Goal: Browse casually: Explore the website without a specific task or goal

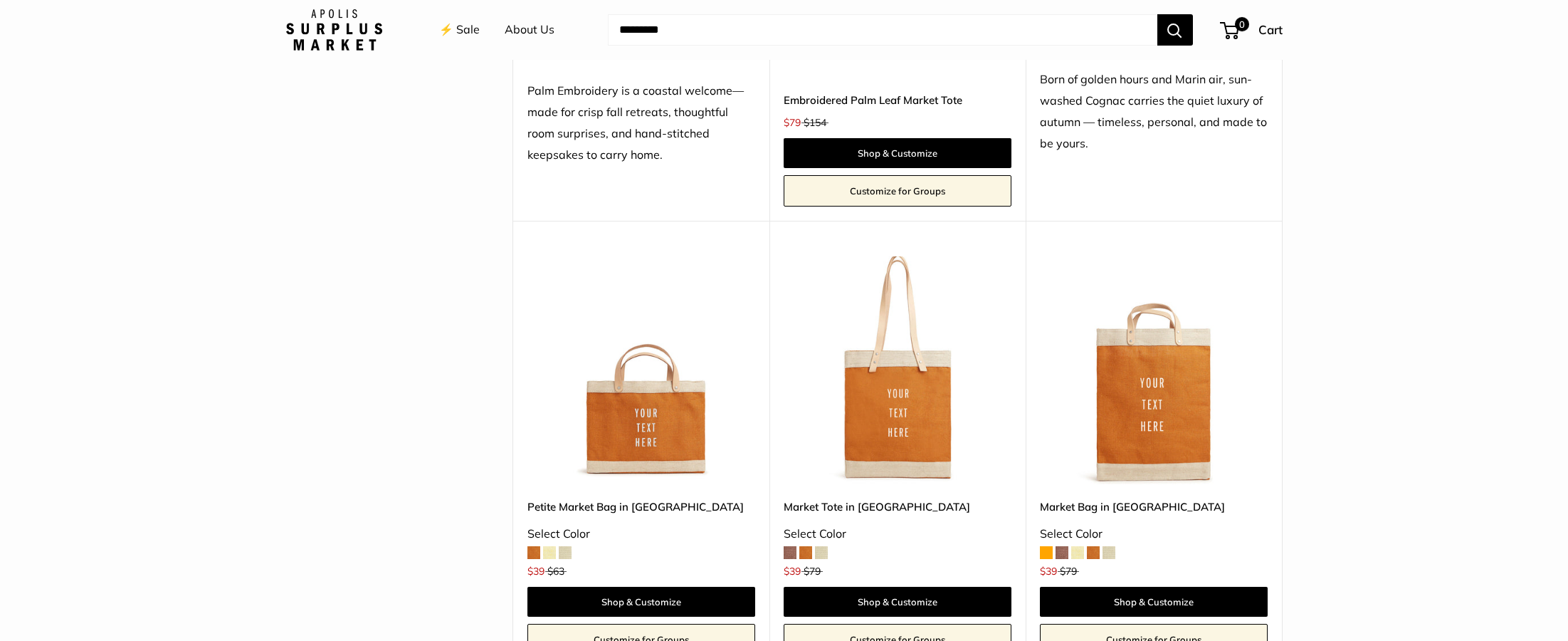
scroll to position [1307, 0]
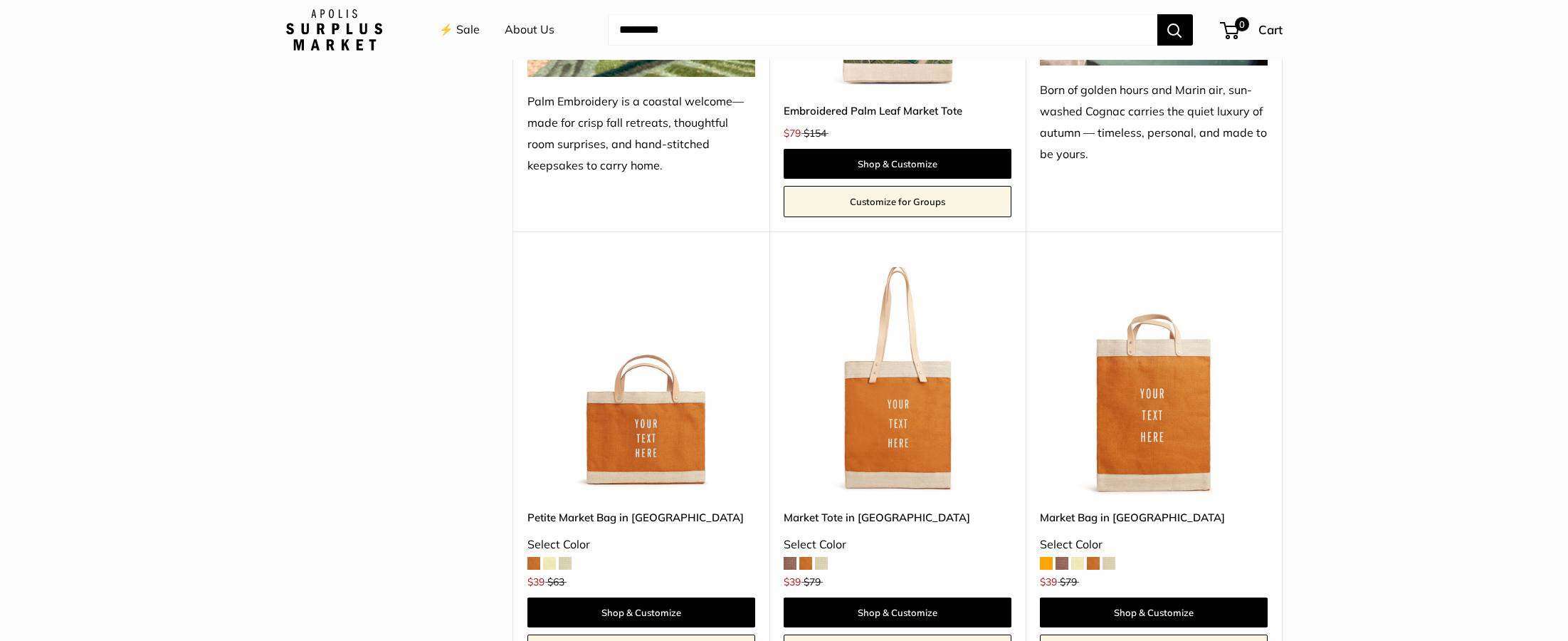
click at [0, 0] on img at bounding box center [0, 0] width 0 height 0
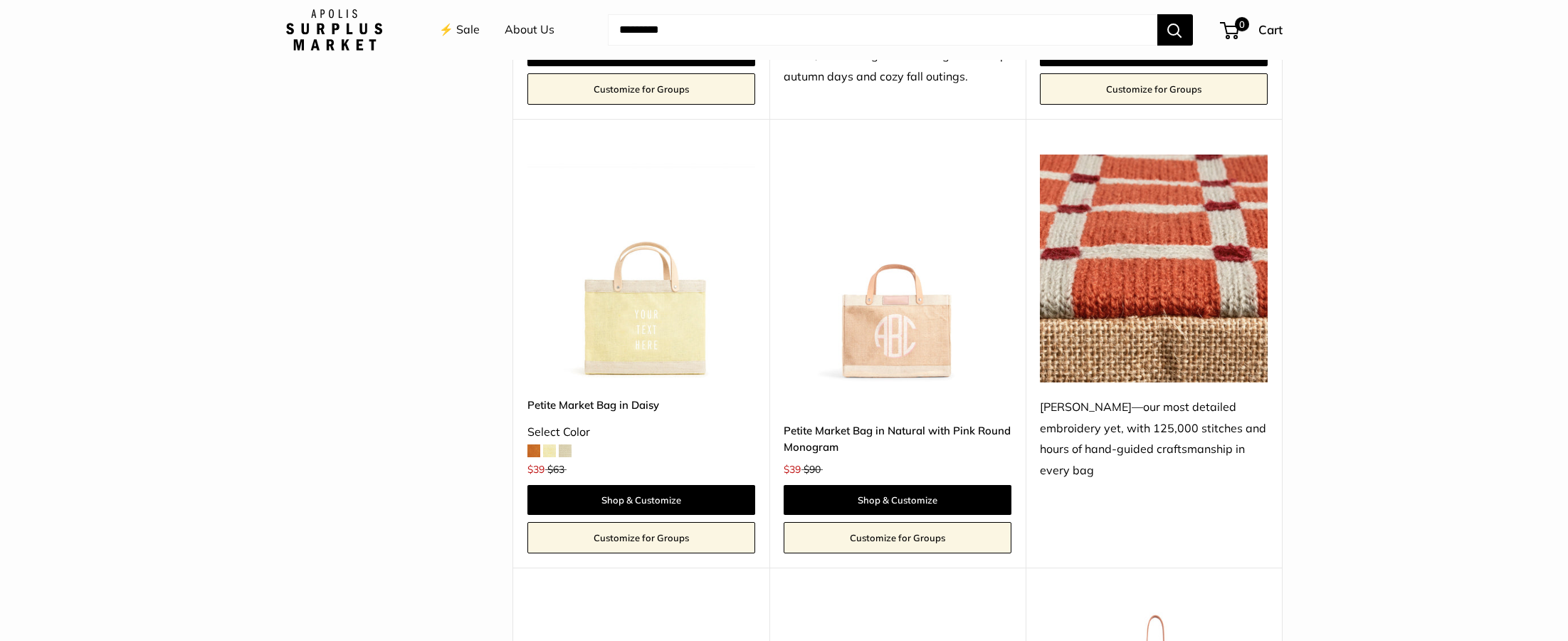
scroll to position [2317, 0]
click at [0, 0] on img at bounding box center [0, 0] width 0 height 0
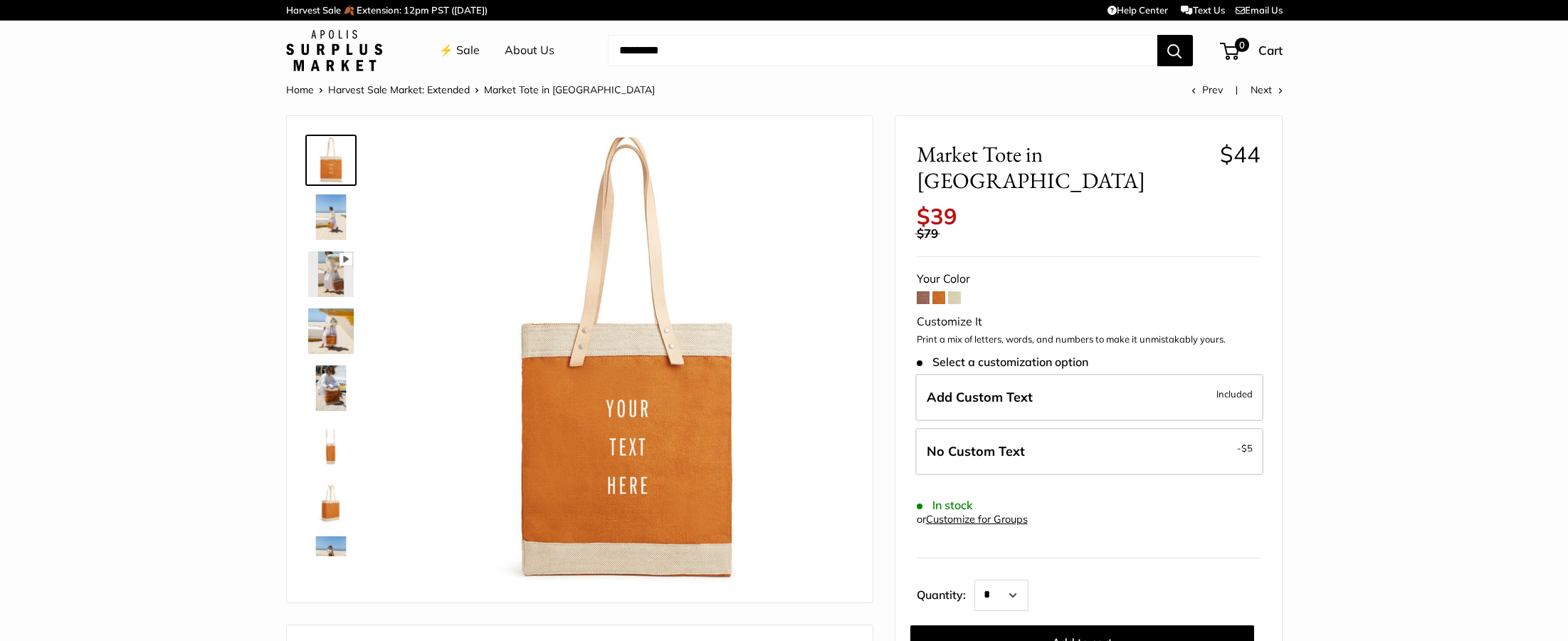
click at [319, 336] on img at bounding box center [330, 330] width 45 height 45
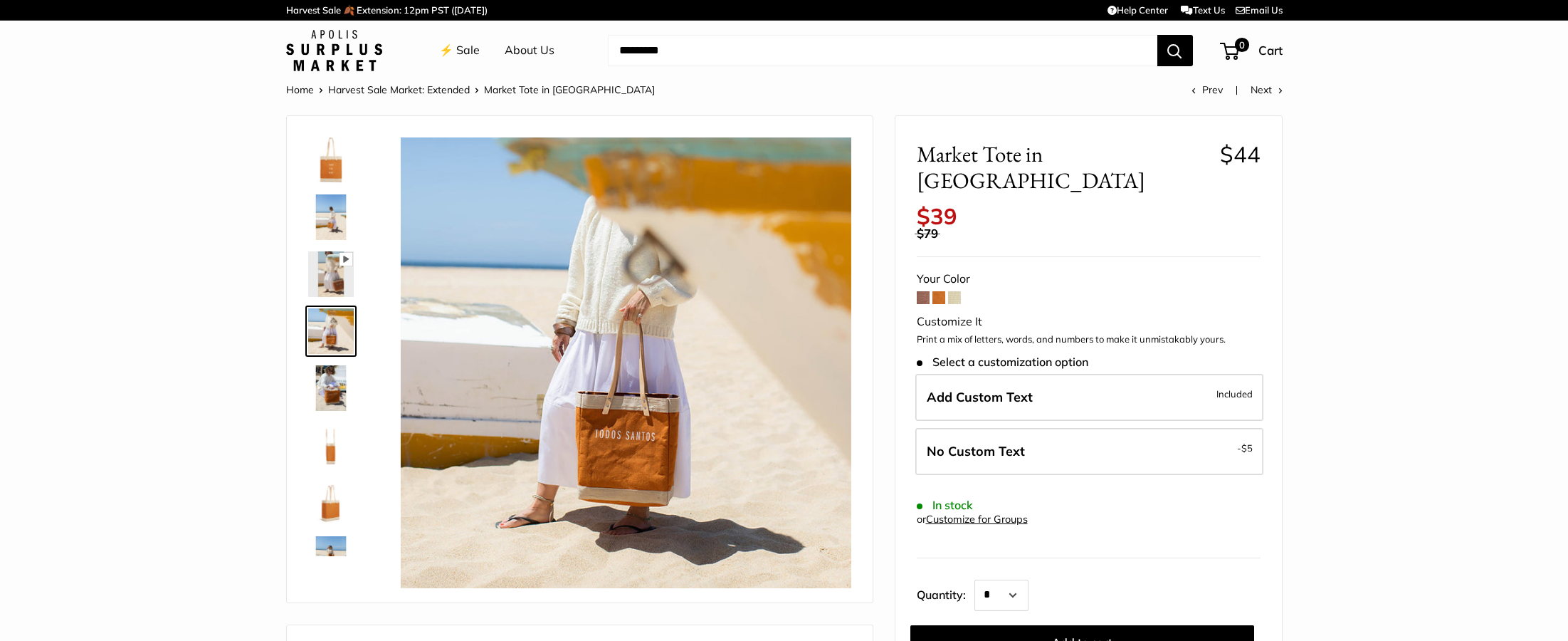
click at [335, 387] on img at bounding box center [330, 387] width 45 height 45
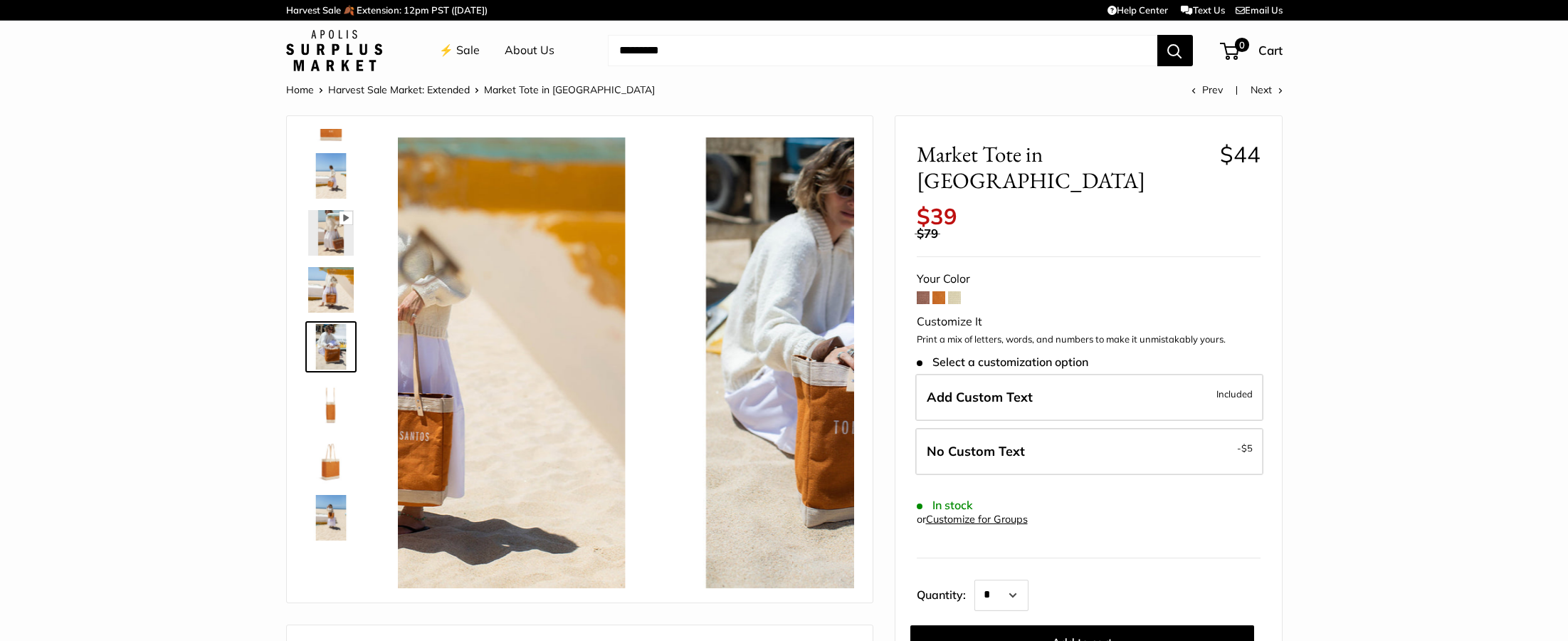
scroll to position [44, 0]
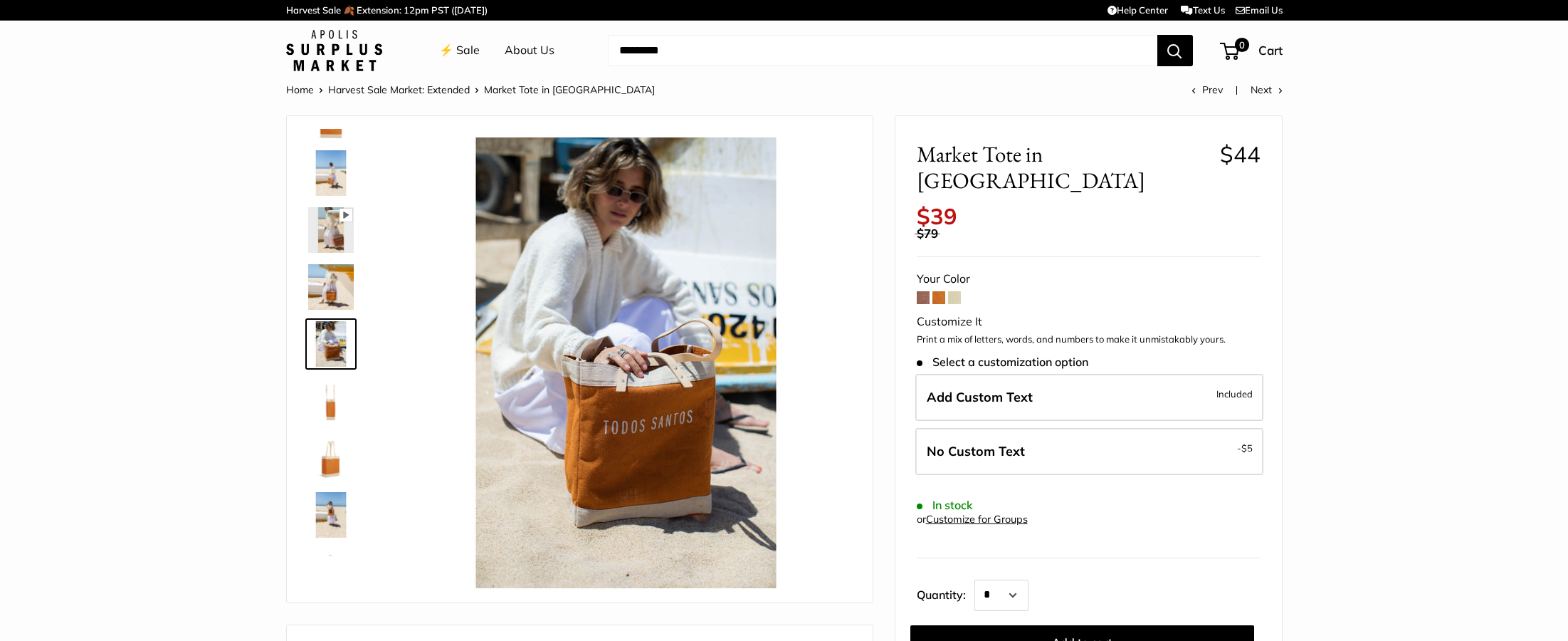
click at [340, 178] on img at bounding box center [330, 172] width 45 height 45
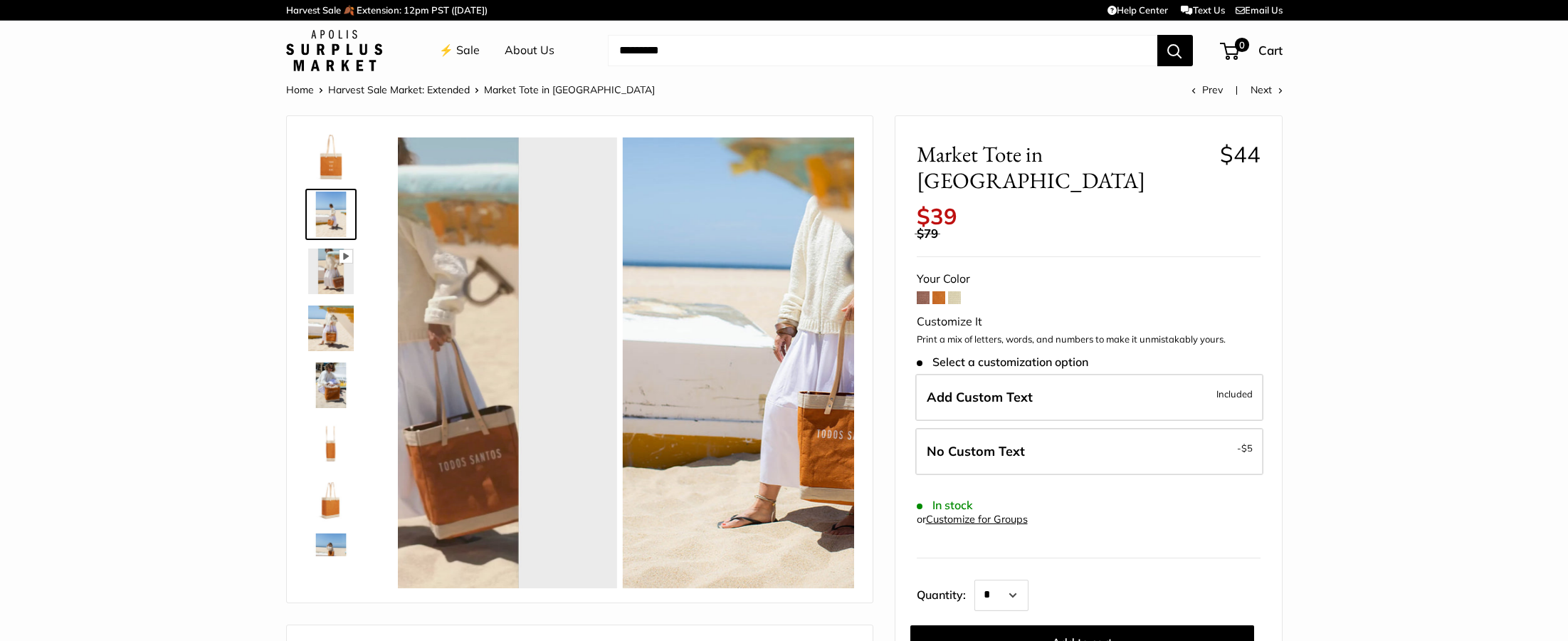
scroll to position [0, 0]
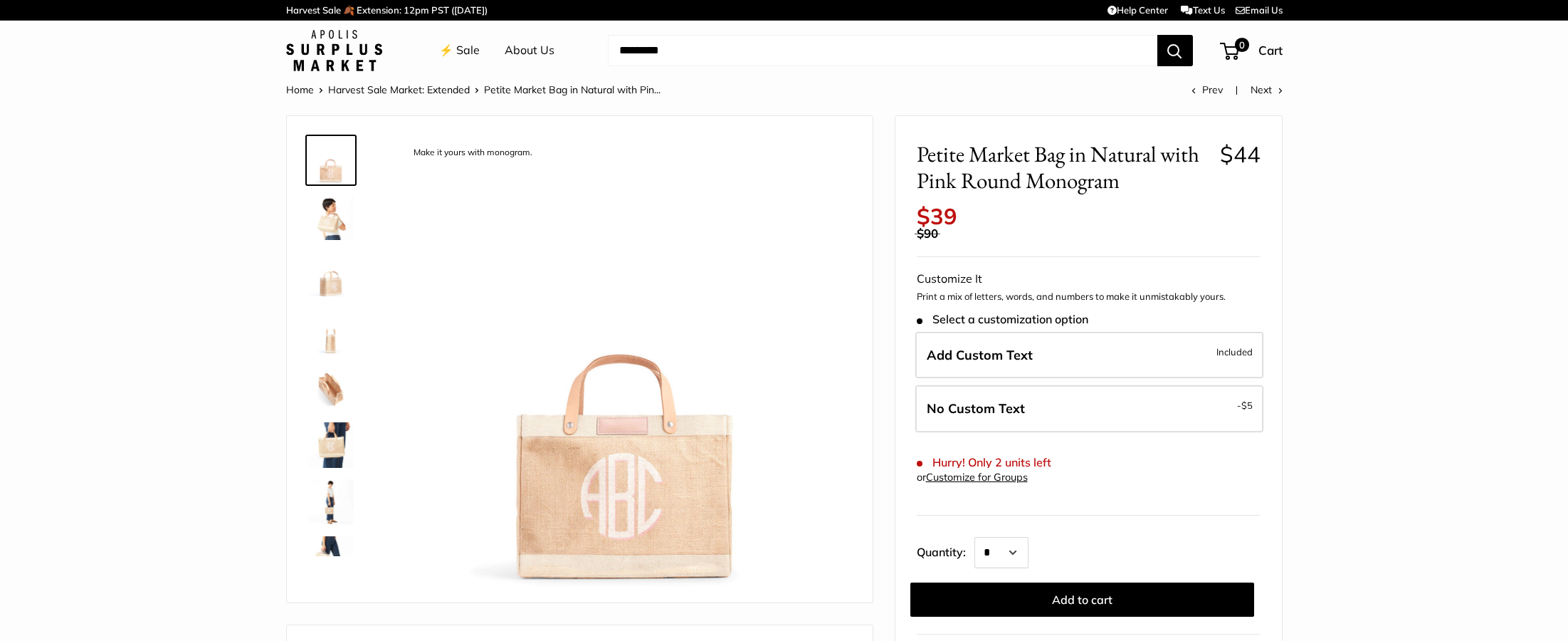
click at [334, 442] on img at bounding box center [330, 445] width 45 height 45
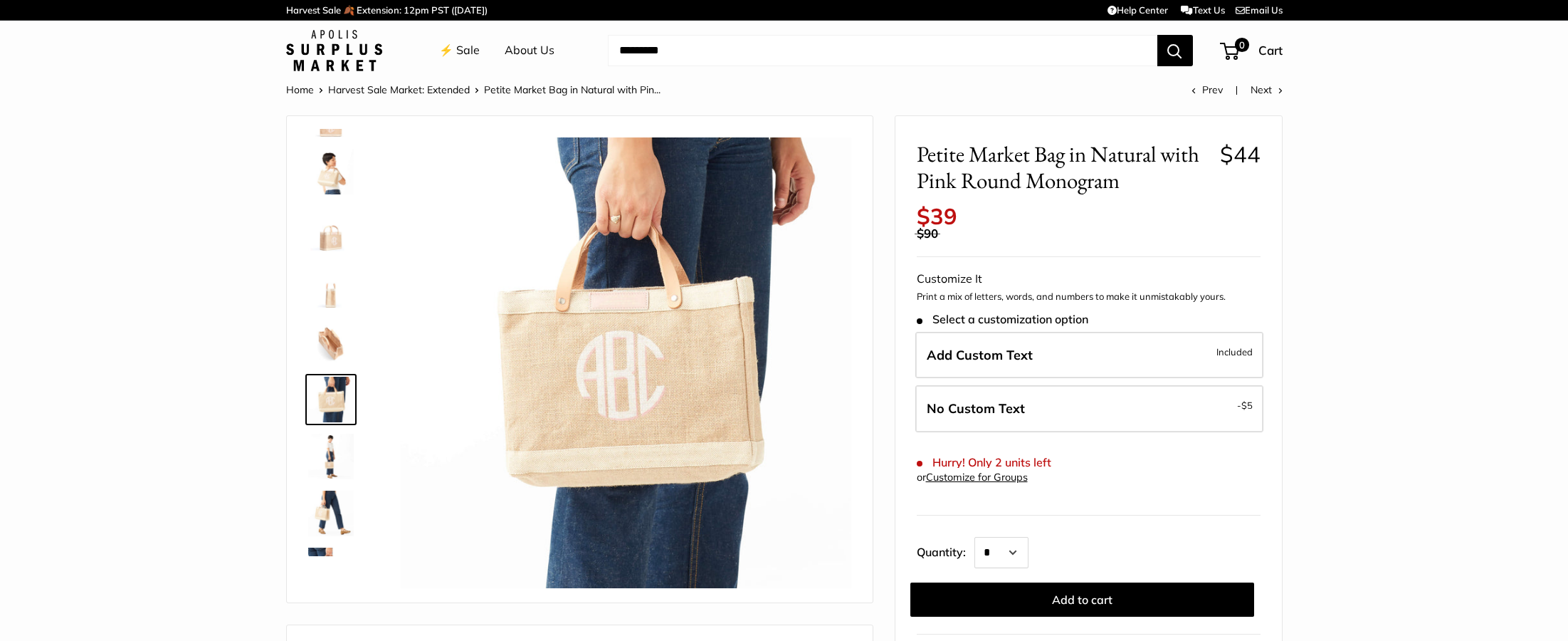
scroll to position [44, 0]
click at [329, 338] on img at bounding box center [330, 344] width 45 height 45
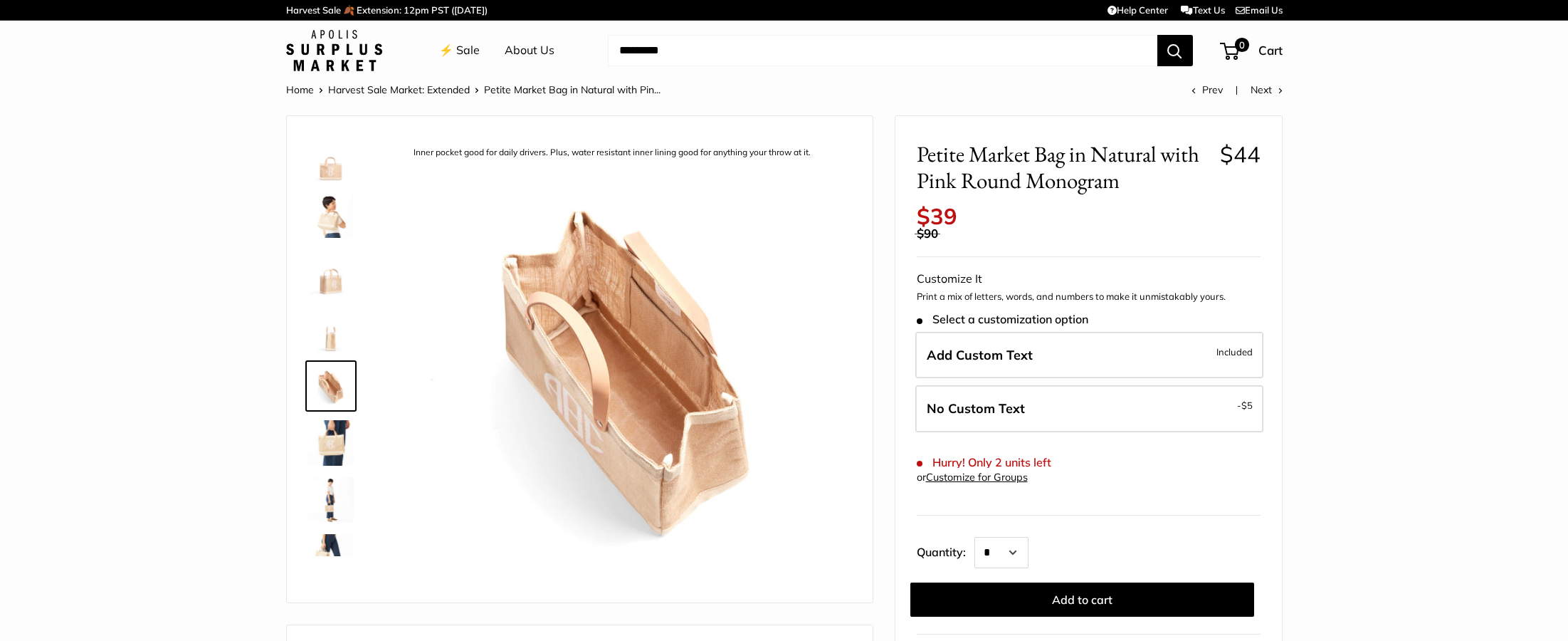
scroll to position [0, 0]
click at [325, 279] on img at bounding box center [330, 273] width 45 height 45
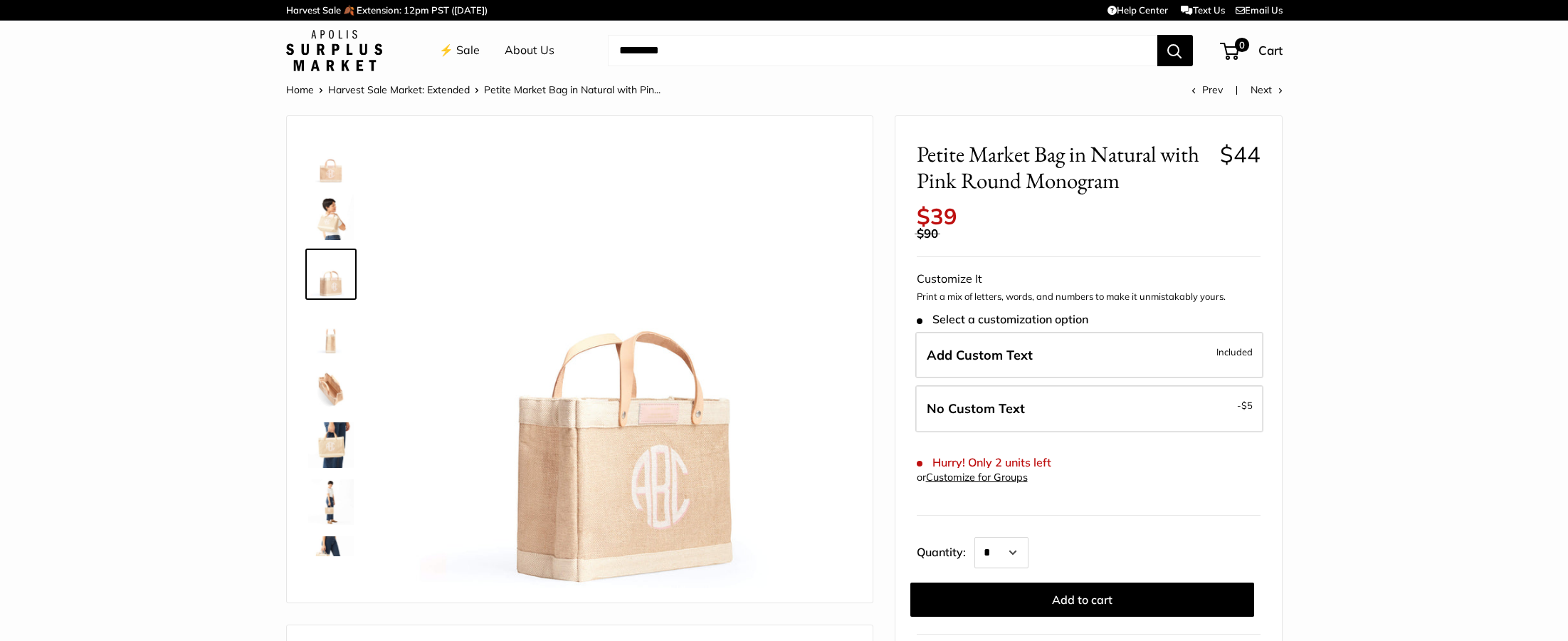
click at [330, 222] on img at bounding box center [330, 217] width 45 height 45
